Goal: Information Seeking & Learning: Find specific fact

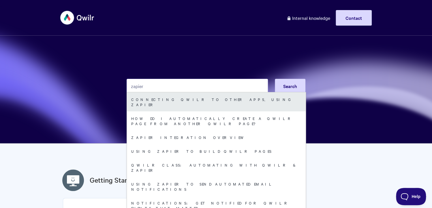
type input "zapier"
click at [171, 101] on link "Connecting Qwilr to other apps, using Zapier" at bounding box center [216, 102] width 179 height 19
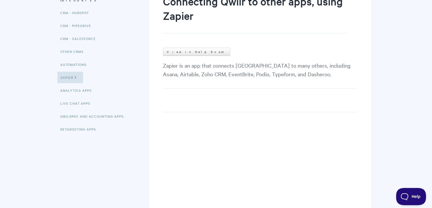
scroll to position [125, 0]
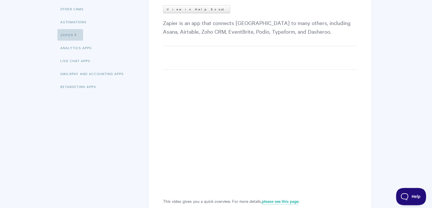
click at [74, 34] on icon at bounding box center [75, 34] width 5 height 5
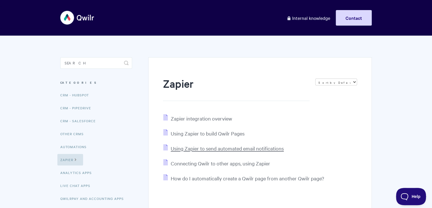
click at [219, 147] on span "Using Zapier to send automated email notifications" at bounding box center [227, 148] width 113 height 7
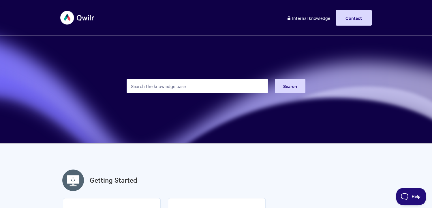
click at [188, 87] on input "Search the knowledge base" at bounding box center [197, 86] width 141 height 14
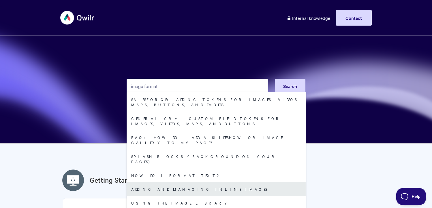
type input "image format"
click at [181, 182] on link "Adding and managing inline images" at bounding box center [216, 189] width 179 height 14
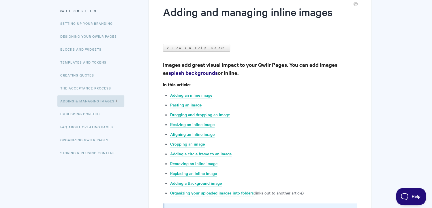
scroll to position [75, 0]
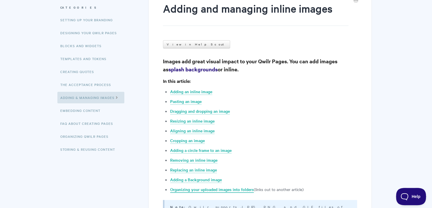
click at [200, 190] on link "Organizing your uploaded images into folders" at bounding box center [212, 190] width 84 height 6
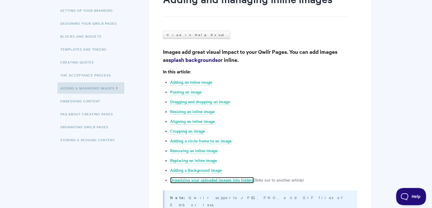
scroll to position [86, 0]
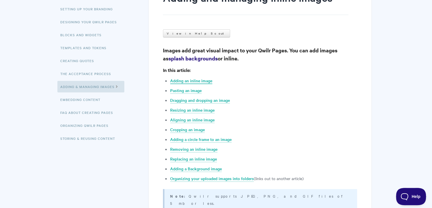
click at [205, 80] on link "Adding an inline image" at bounding box center [191, 81] width 42 height 6
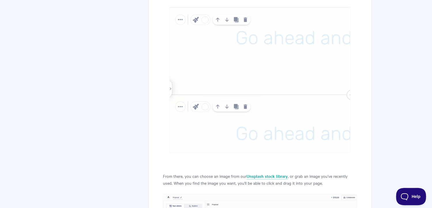
scroll to position [1011, 0]
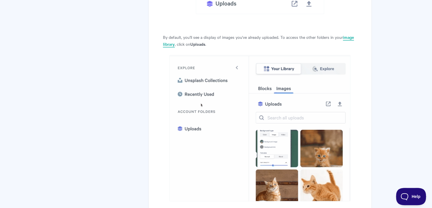
click at [166, 38] on link "image library" at bounding box center [258, 40] width 191 height 13
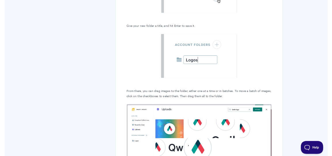
scroll to position [2760, 0]
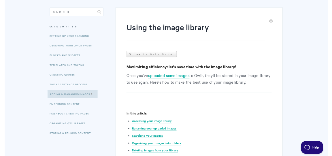
scroll to position [65, 0]
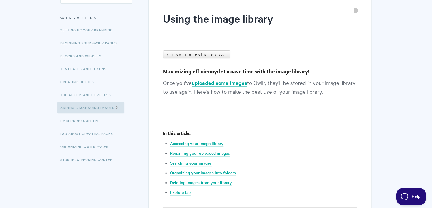
click at [218, 82] on link "uploaded some images" at bounding box center [219, 83] width 55 height 8
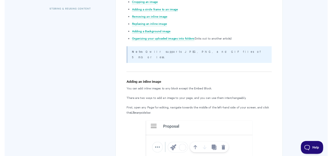
scroll to position [272, 0]
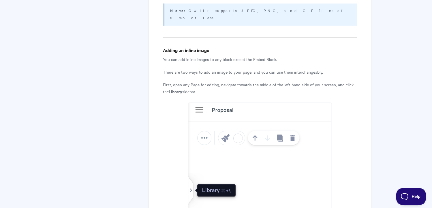
drag, startPoint x: 269, startPoint y: 9, endPoint x: 180, endPoint y: 11, distance: 88.2
click at [180, 11] on p "Note: Qwilr supports JPEG, PNG, and GIF files of 5 mb or less." at bounding box center [260, 14] width 180 height 14
copy p "Qwilr supports JPEG, PNG, and GIF files of 5 mb or less."
